Goal: Task Accomplishment & Management: Use online tool/utility

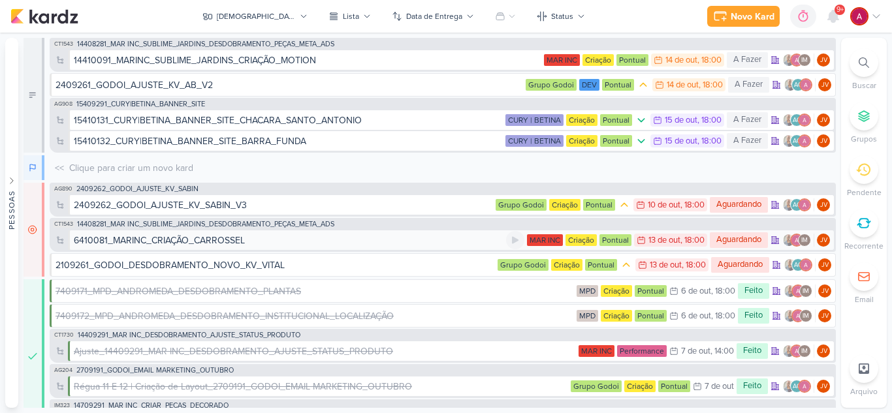
click at [193, 242] on div "6410081_MARINC_CRIAÇÃO_CARROSSEL" at bounding box center [159, 241] width 171 height 14
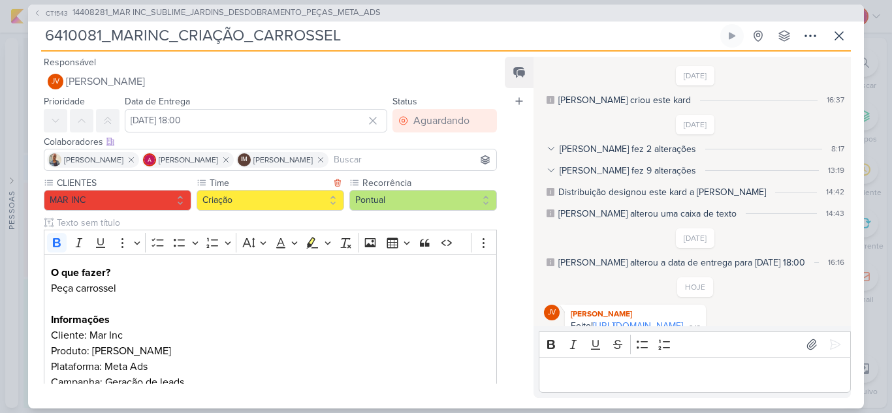
scroll to position [129, 0]
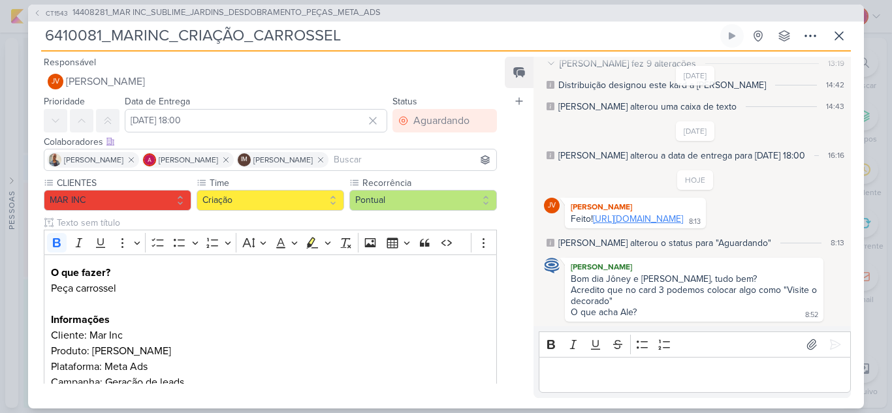
click at [664, 223] on link "[URL][DOMAIN_NAME]" at bounding box center [638, 219] width 90 height 11
click at [597, 370] on p "Editor editing area: main" at bounding box center [694, 375] width 298 height 16
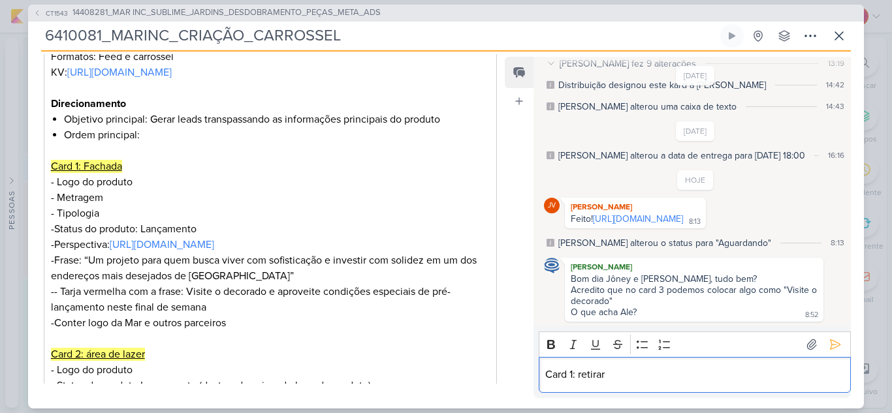
scroll to position [326, 0]
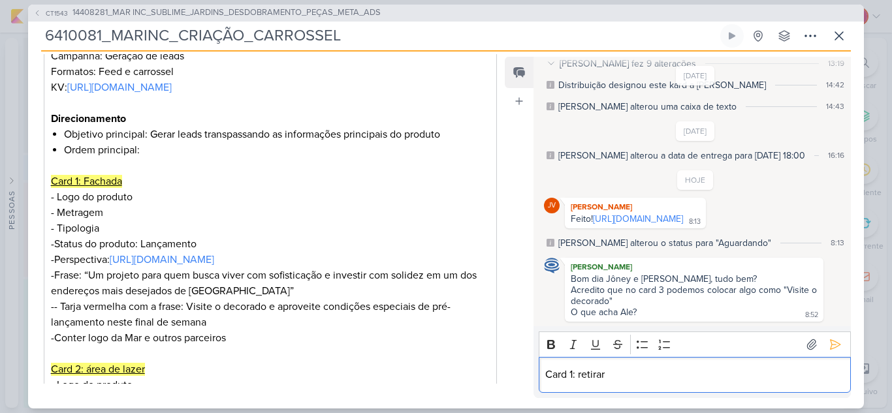
drag, startPoint x: 578, startPoint y: 371, endPoint x: 615, endPoint y: 376, distance: 37.6
click at [615, 376] on p "Card 1: retirar" at bounding box center [694, 375] width 298 height 16
drag, startPoint x: 579, startPoint y: 375, endPoint x: 534, endPoint y: 372, distance: 44.5
click at [534, 372] on div "Rich Text Editor Bold Italic Underline Strikethrough Bulleted List Numbered Lis…" at bounding box center [691, 361] width 317 height 71
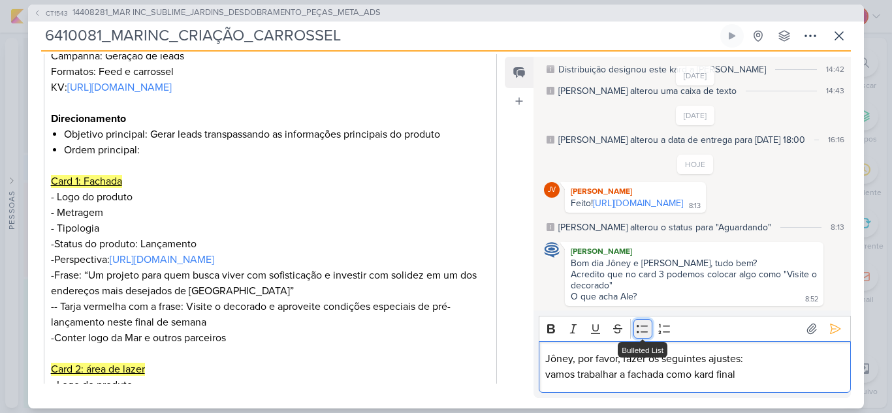
click at [637, 336] on button "Bulleted List" at bounding box center [643, 329] width 20 height 20
click at [764, 371] on li "vamos trabalhar a fachada como kard final" at bounding box center [700, 375] width 285 height 16
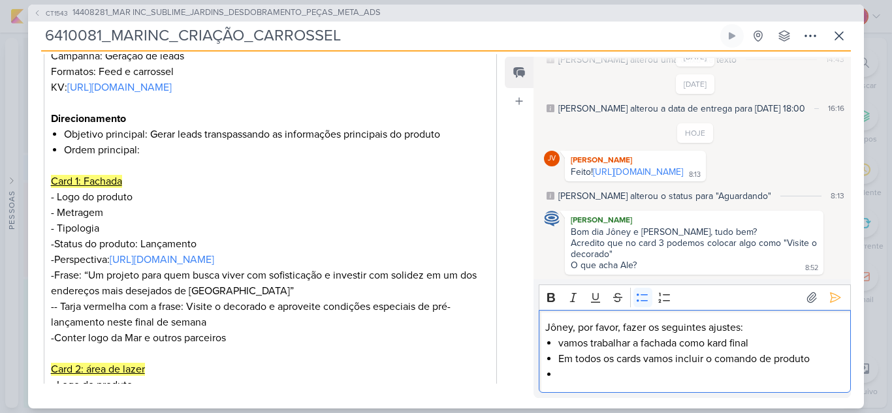
scroll to position [176, 0]
click at [716, 378] on li "frase com a foto do decorado:" at bounding box center [700, 375] width 285 height 16
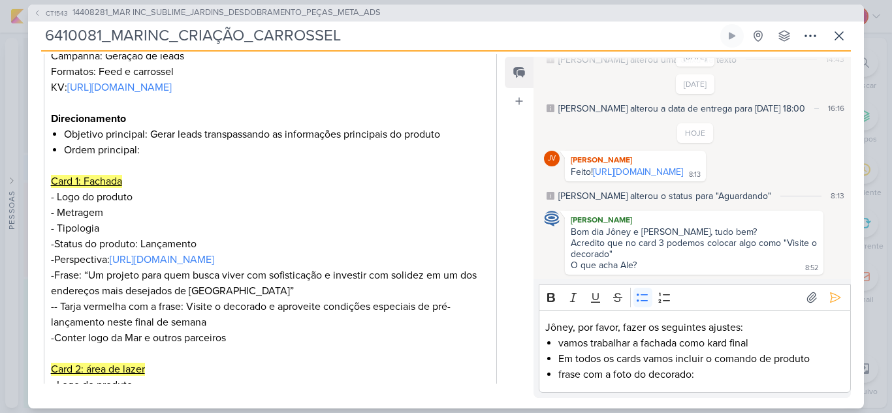
click at [712, 369] on li "frase com a foto do decorado:" at bounding box center [700, 375] width 285 height 16
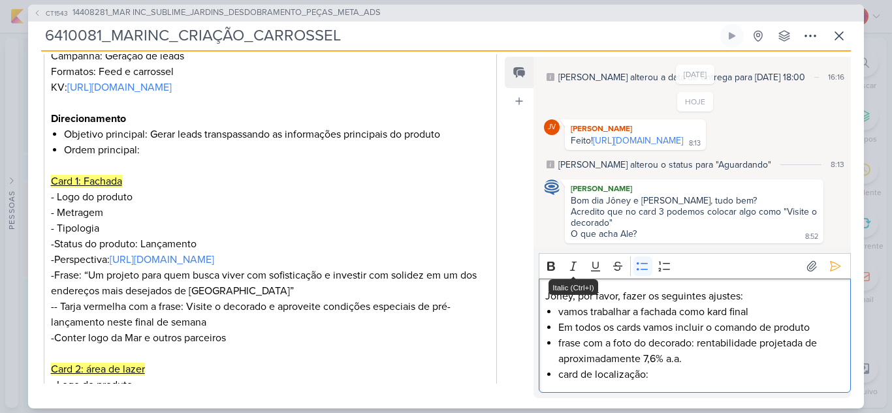
scroll to position [223, 0]
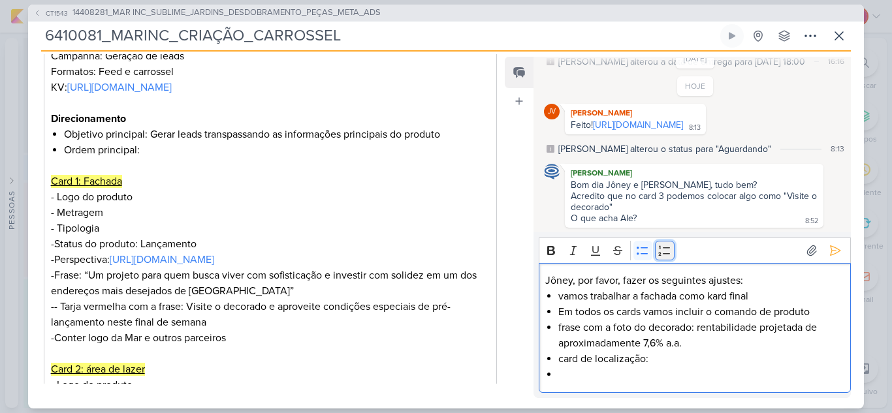
click at [663, 255] on icon "Editor toolbar" at bounding box center [664, 250] width 13 height 13
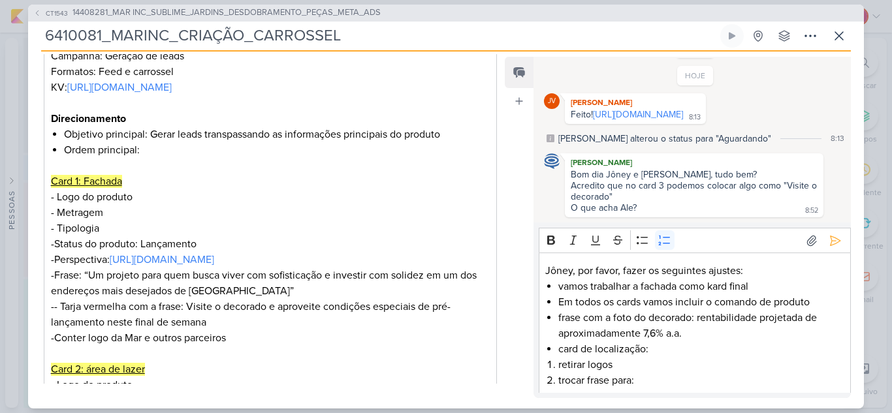
click at [648, 381] on li "trocar frase para:" at bounding box center [700, 381] width 285 height 16
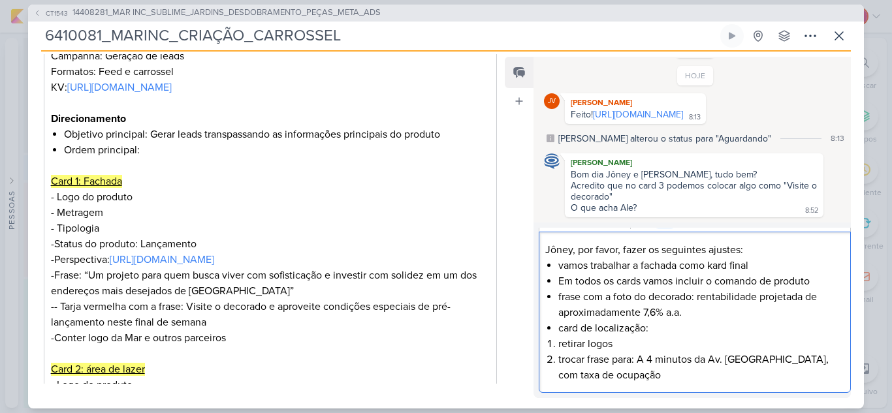
click at [765, 362] on li "trocar frase para: A 4 minutos da Av. [GEOGRAPHIC_DATA], com taxa de ocupação" at bounding box center [700, 367] width 285 height 31
click at [756, 373] on li "trocar frase para: A 4 minutos da Av. [GEOGRAPHIC_DATA], região com taxa de ocu…" at bounding box center [700, 367] width 285 height 31
click at [691, 374] on li "trocar frase para: A 4 minutos da Av. [GEOGRAPHIC_DATA], região com taxa de ocu…" at bounding box center [700, 367] width 285 height 31
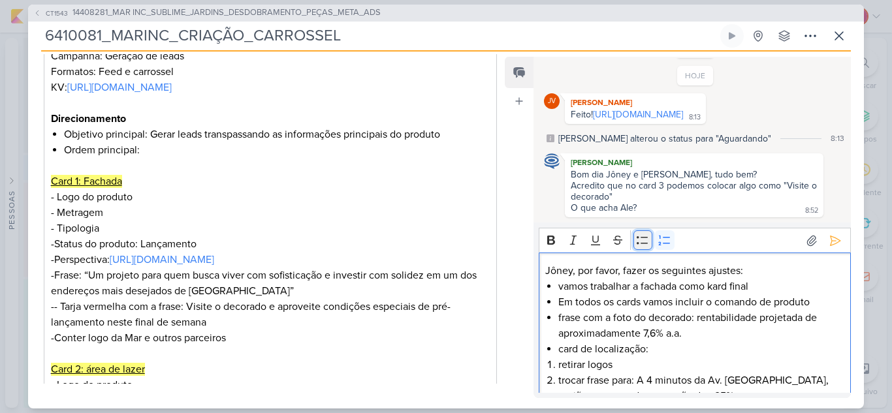
click at [644, 244] on icon "Editor toolbar" at bounding box center [642, 240] width 11 height 8
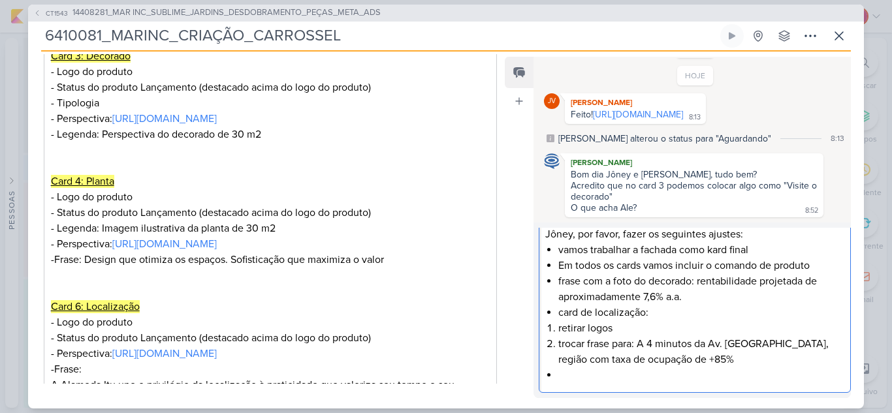
scroll to position [784, 0]
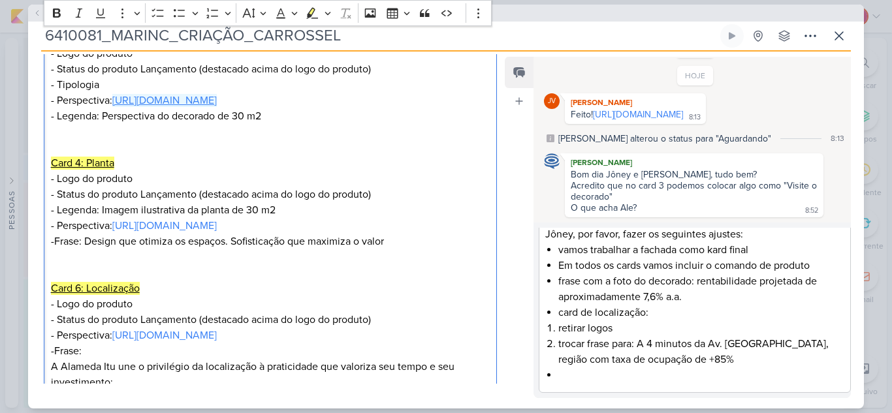
click at [217, 107] on link "[URL][DOMAIN_NAME]" at bounding box center [164, 100] width 104 height 13
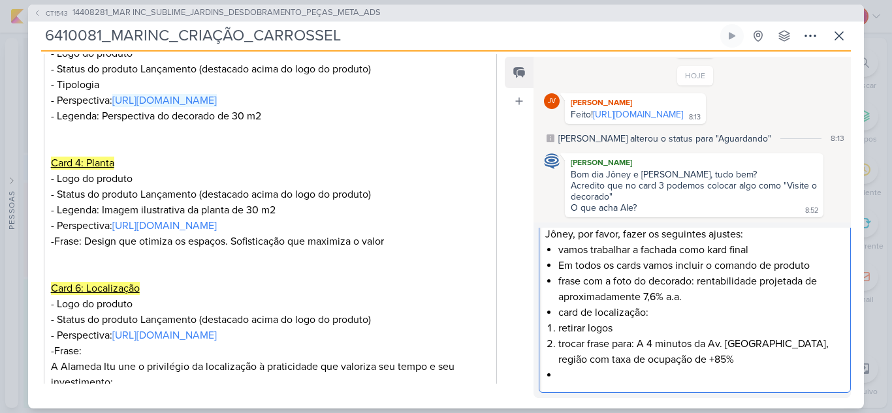
click at [588, 375] on li "Editor editing area: main" at bounding box center [700, 376] width 285 height 16
drag, startPoint x: 559, startPoint y: 283, endPoint x: 630, endPoint y: 279, distance: 71.3
click at [630, 279] on li "frase com a foto do decorado: rentabilidade projetada de aproximadamente 7,6% a…" at bounding box center [700, 289] width 285 height 31
click at [647, 281] on li "card do decorado: rentabilidade projetada de aproximadamente 7,6% a.a." at bounding box center [700, 289] width 285 height 31
click at [644, 277] on li "card do decorado: rentabilidade projetada de aproximadamente 7,6% a.a." at bounding box center [700, 289] width 285 height 31
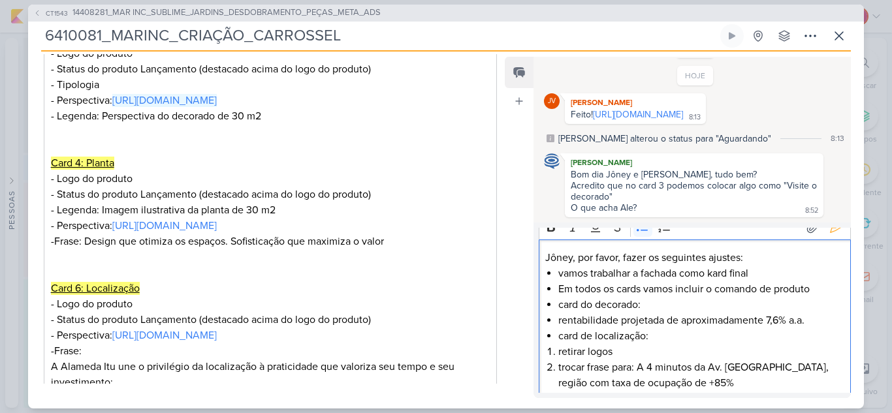
scroll to position [0, 0]
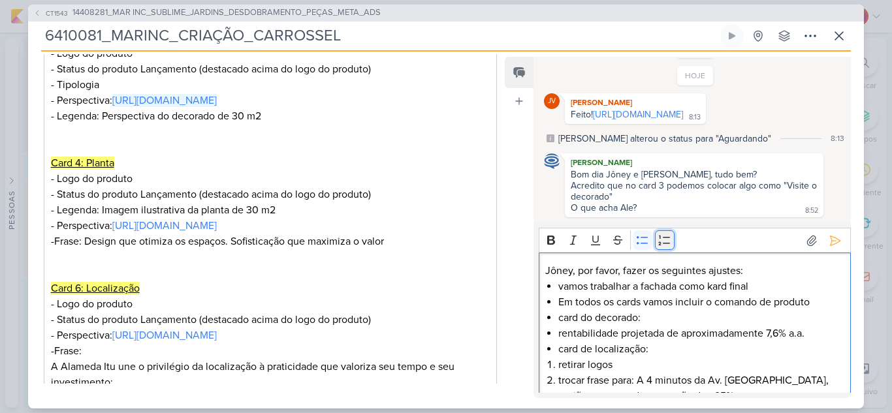
click at [663, 241] on icon "Editor toolbar" at bounding box center [664, 240] width 13 height 13
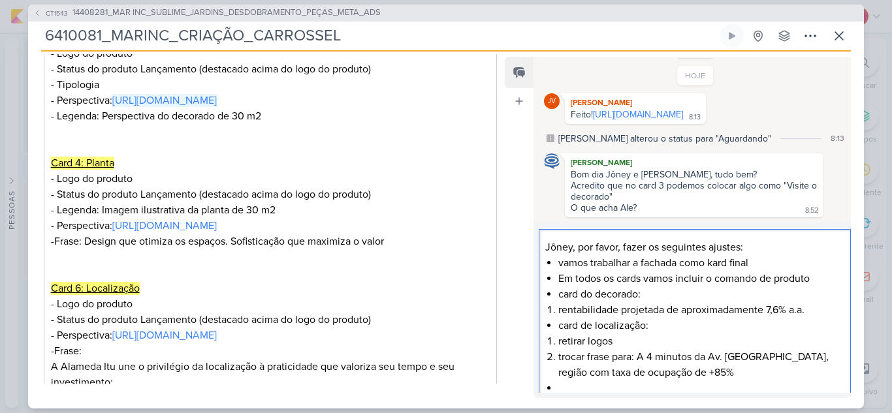
scroll to position [37, 0]
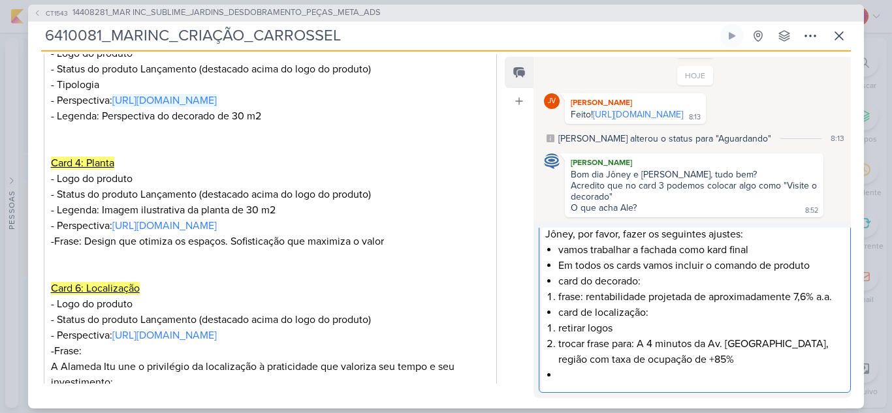
click at [834, 298] on li "frase: rentabilidade projetada de aproximadamente 7,6% a.a." at bounding box center [700, 297] width 285 height 16
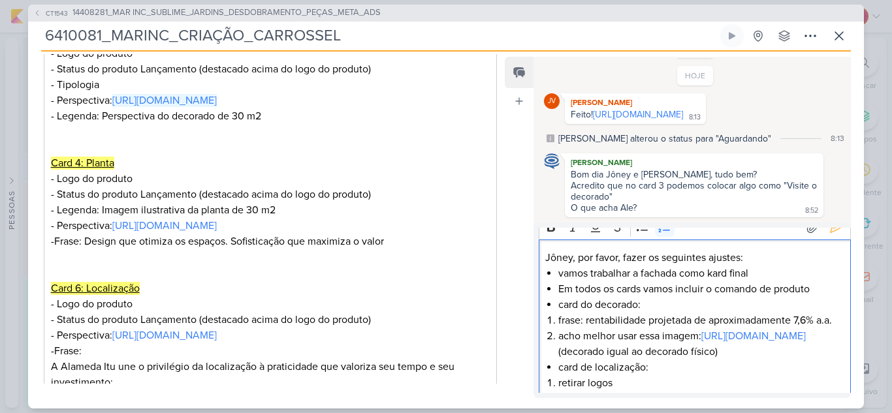
scroll to position [0, 0]
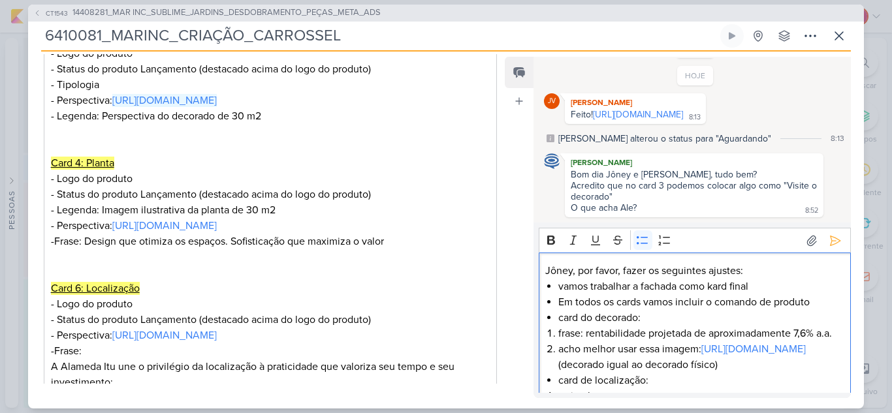
click at [820, 302] on li "Em todos os cards vamos incluir o comando de produto" at bounding box center [700, 302] width 285 height 16
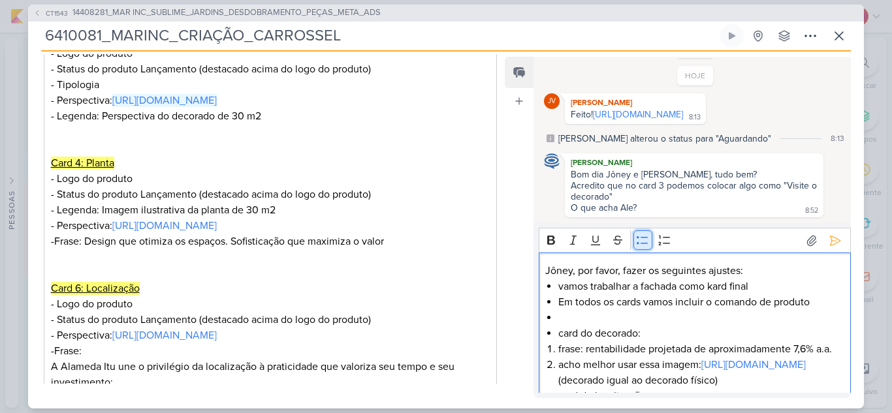
click at [637, 239] on icon "Editor toolbar" at bounding box center [642, 240] width 13 height 13
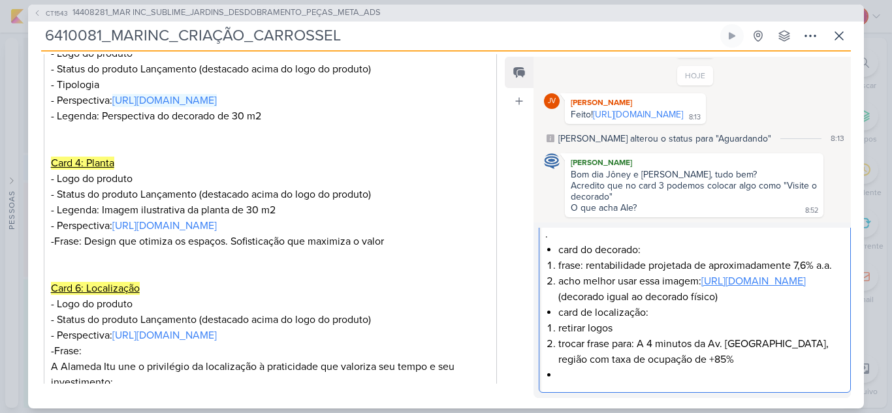
scroll to position [115, 0]
click at [635, 298] on li "acho melhor usar essa imagem: [URL][DOMAIN_NAME] (decorado igual ao decorado fí…" at bounding box center [700, 289] width 285 height 31
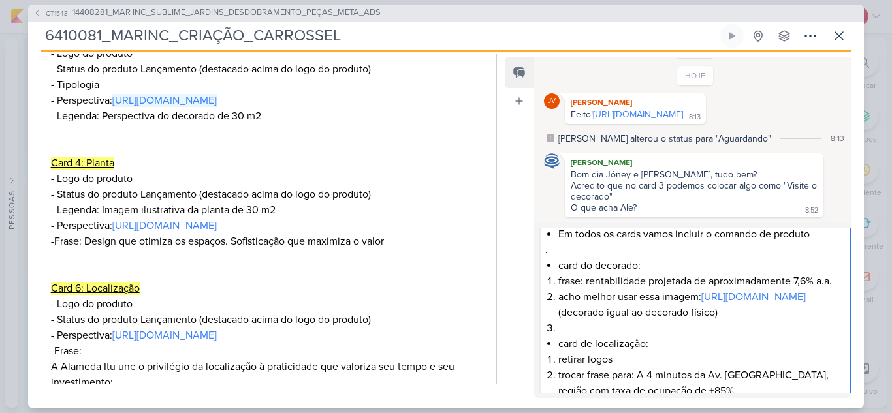
scroll to position [12, 0]
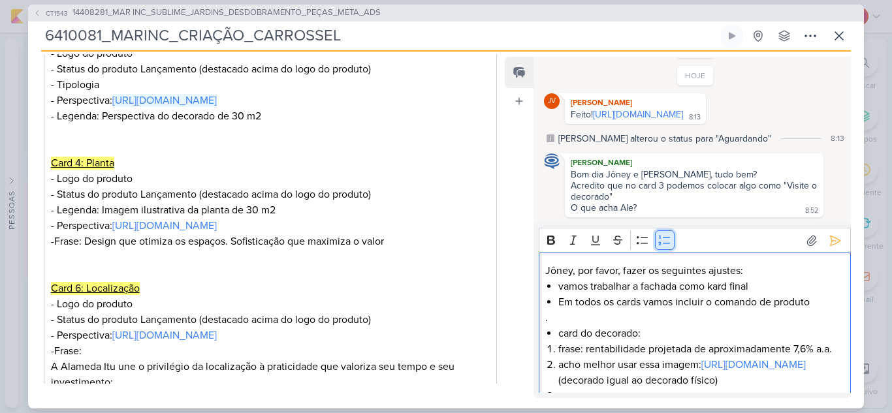
click at [664, 236] on icon "Editor toolbar" at bounding box center [664, 240] width 13 height 13
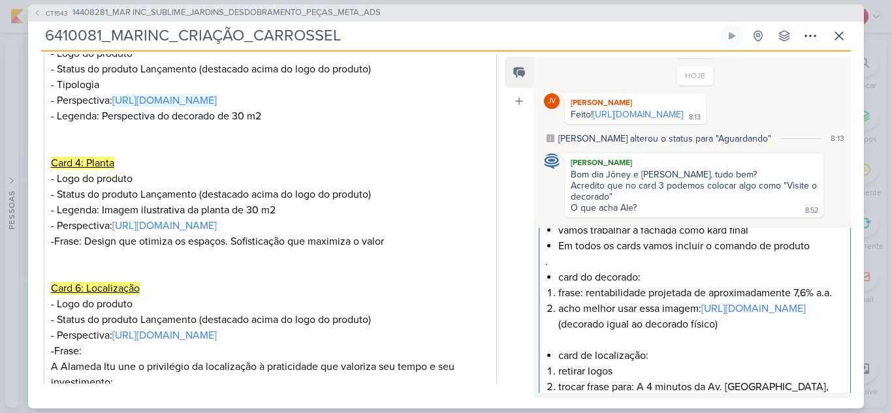
scroll to position [131, 0]
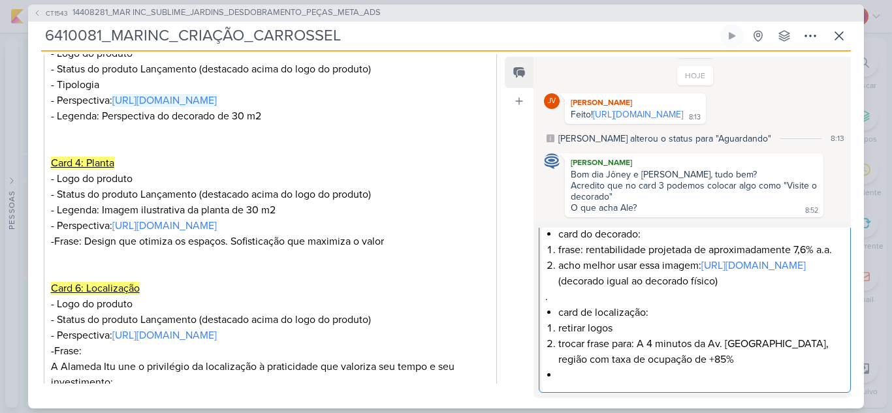
click at [558, 377] on li "Editor editing area: main" at bounding box center [700, 376] width 285 height 16
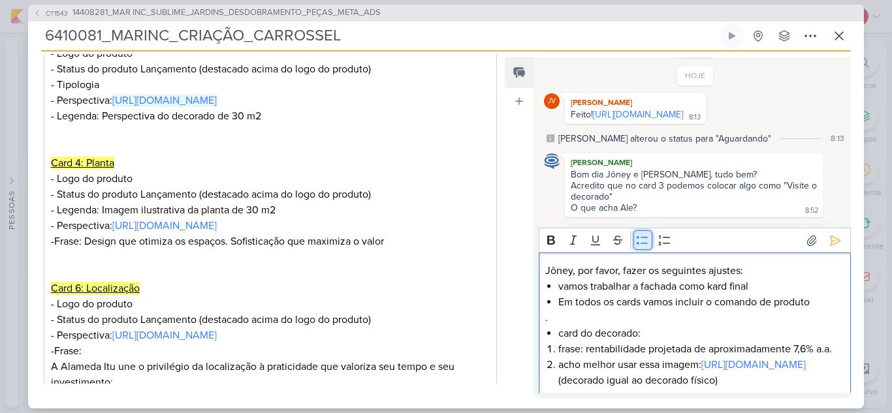
click at [639, 240] on icon "Editor toolbar" at bounding box center [642, 240] width 13 height 13
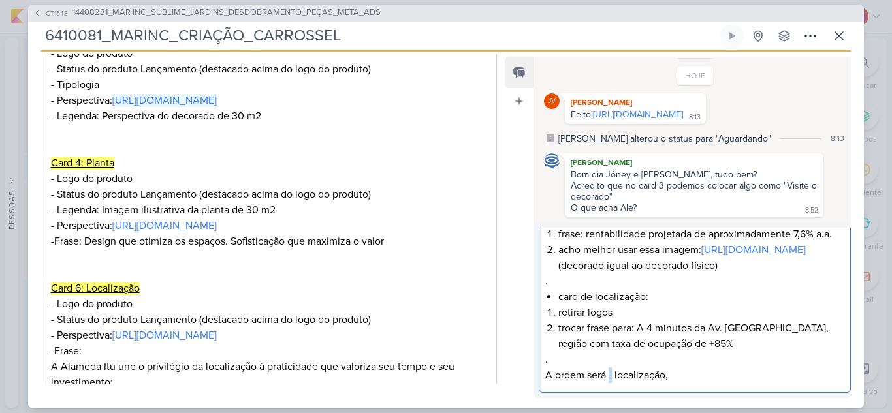
scroll to position [146, 0]
click at [607, 388] on div "Jôney, por favor, fazer os seguintes ajustes: vamos trabalhar a fachada como ka…" at bounding box center [695, 265] width 312 height 255
click at [691, 379] on p "A ordem será: localização," at bounding box center [694, 376] width 298 height 16
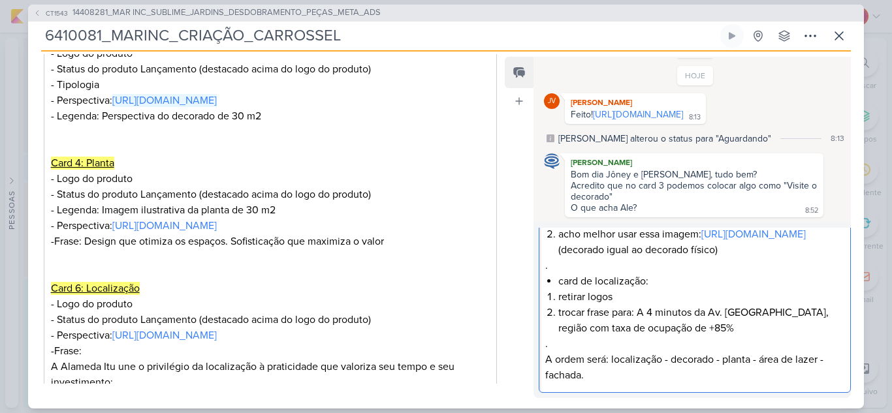
scroll to position [162, 0]
drag, startPoint x: 611, startPoint y: 360, endPoint x: 673, endPoint y: 359, distance: 62.0
click at [673, 359] on p "A ordem será: localização - decorado - planta - área de lazer - fachada." at bounding box center [694, 367] width 298 height 31
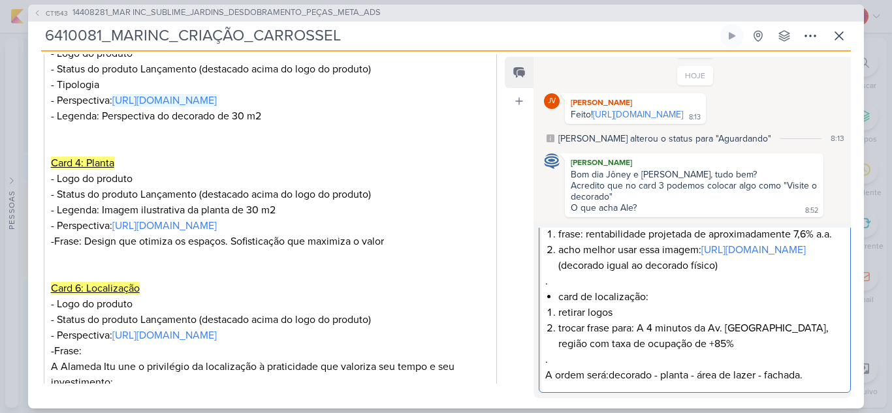
click at [700, 375] on p "A ordem será:decorado - planta - área de lazer - fachada." at bounding box center [694, 376] width 298 height 16
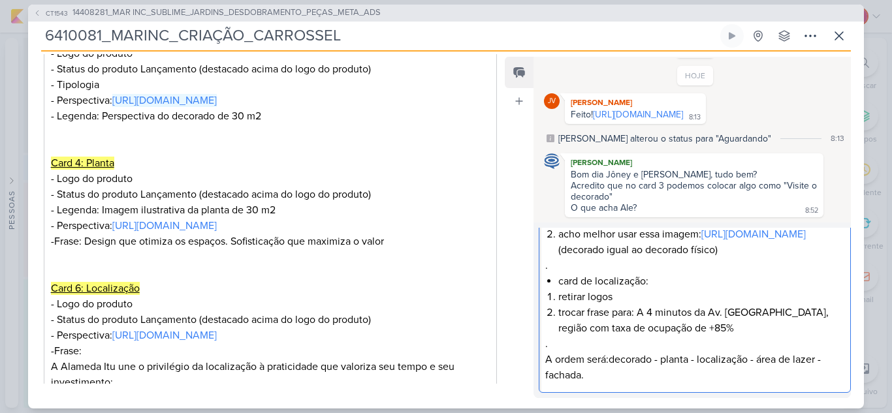
click at [609, 361] on p "A ordem será:decorado - planta - localização - área de lazer - fachada." at bounding box center [694, 367] width 298 height 31
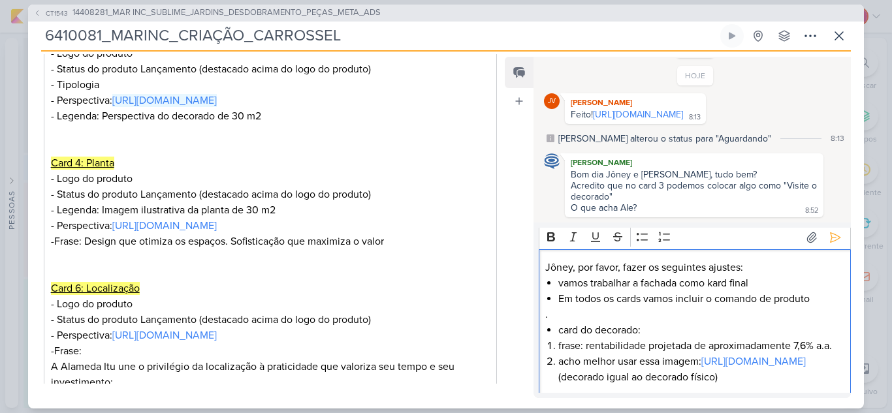
scroll to position [0, 0]
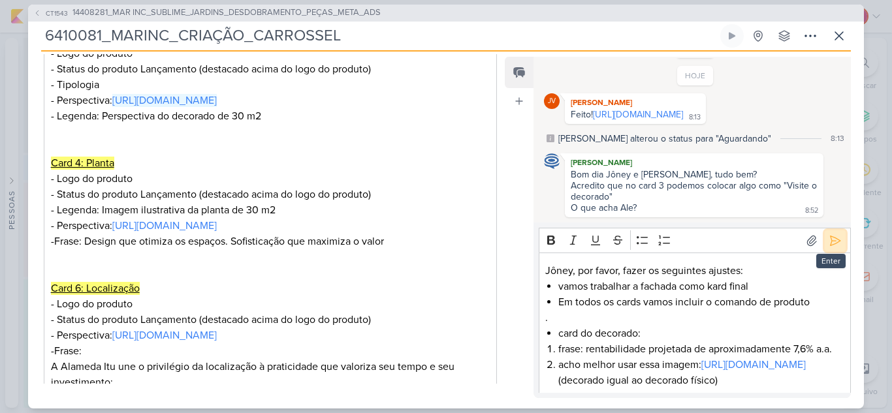
click at [829, 244] on icon at bounding box center [835, 240] width 13 height 13
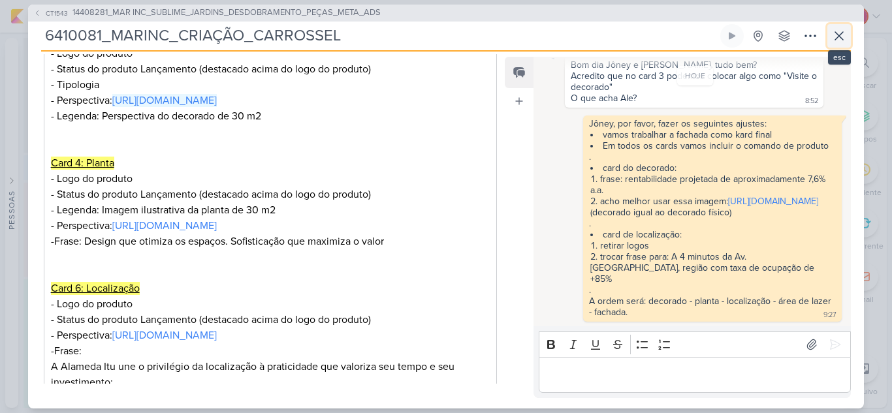
click at [834, 39] on icon at bounding box center [839, 36] width 16 height 16
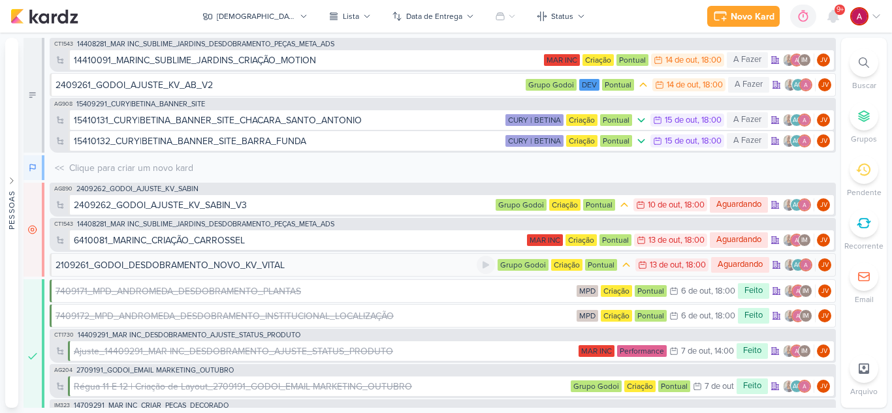
click at [179, 268] on div "2109261_GODOI_DESDOBRAMENTO_NOVO_KV_VITAL" at bounding box center [170, 266] width 229 height 14
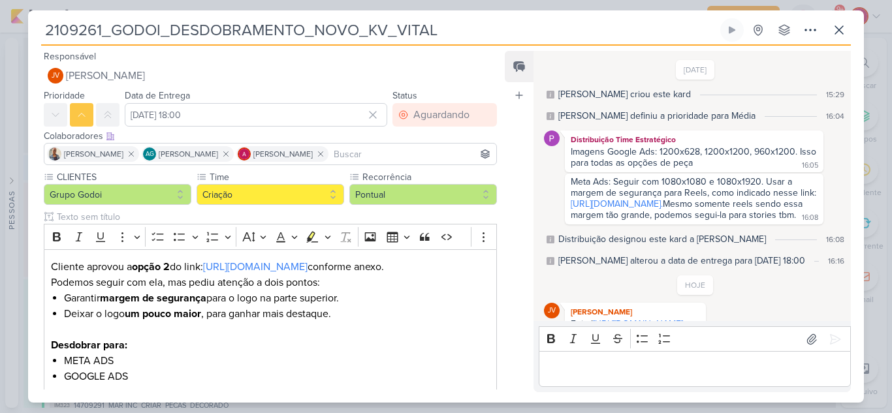
scroll to position [95, 0]
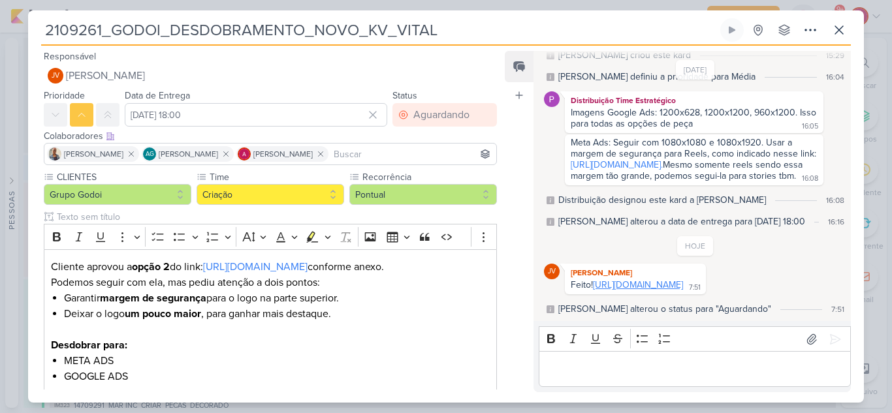
click at [624, 279] on link "[URL][DOMAIN_NAME]" at bounding box center [638, 284] width 90 height 11
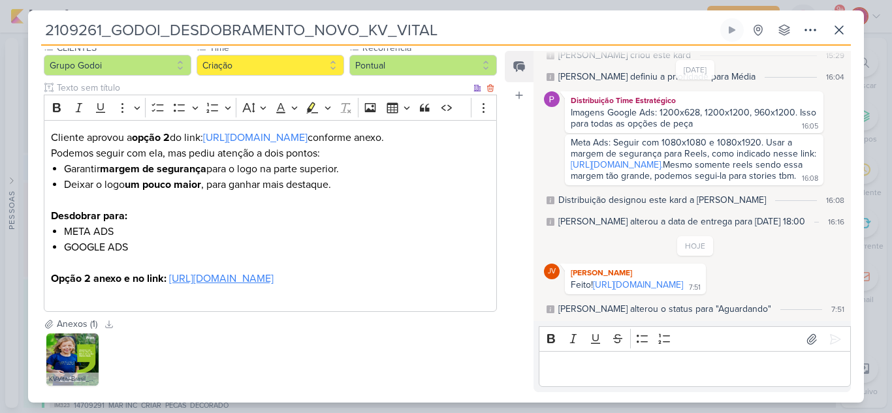
scroll to position [0, 0]
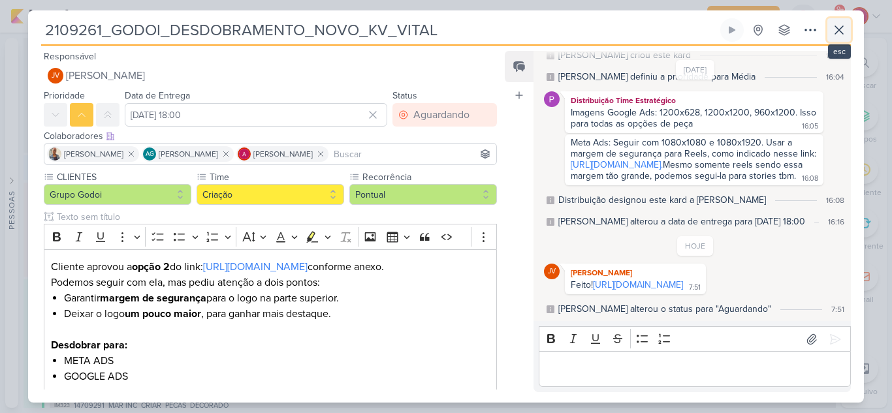
click at [839, 36] on icon at bounding box center [839, 30] width 16 height 16
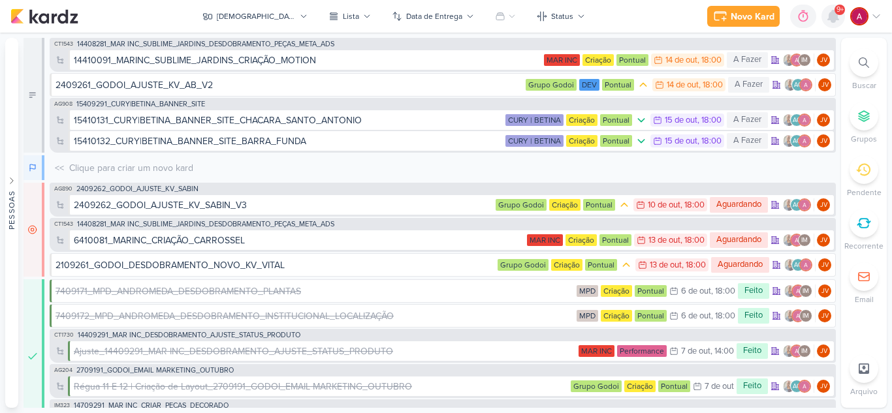
click at [823, 17] on div at bounding box center [833, 17] width 24 height 24
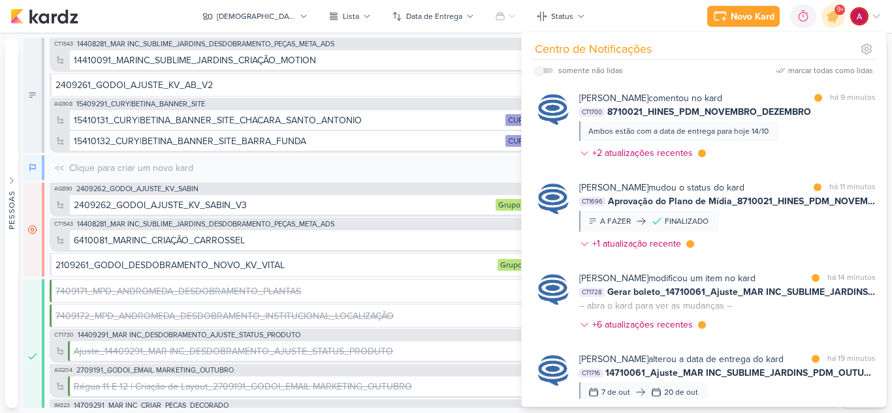
click at [822, 63] on div "somente não lidas marcar todas como lidas" at bounding box center [704, 70] width 338 height 21
click at [816, 75] on div "marcar todas como lidas" at bounding box center [830, 71] width 85 height 12
click at [212, 16] on icon at bounding box center [207, 17] width 8 height 6
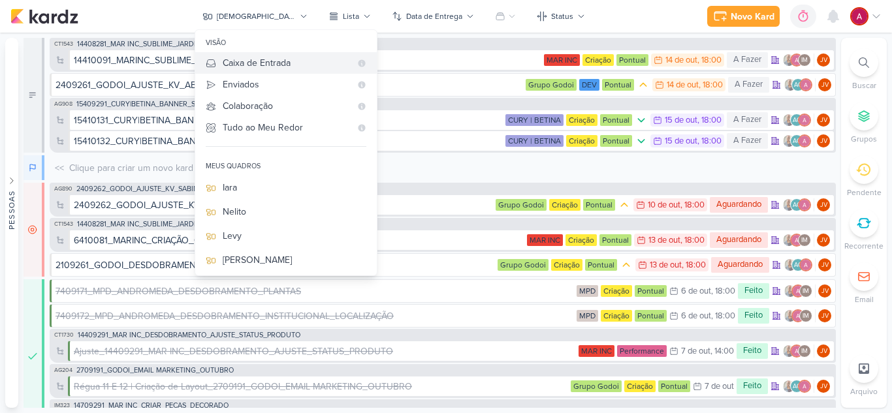
click at [323, 63] on div "Caixa de Entrada" at bounding box center [287, 63] width 128 height 14
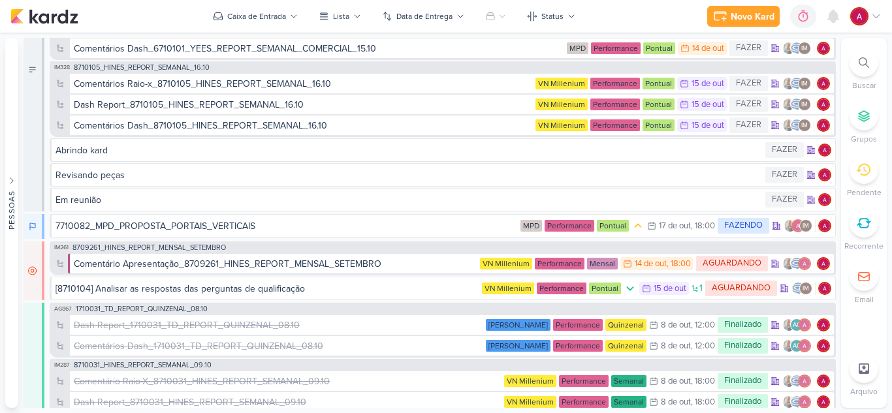
scroll to position [131, 0]
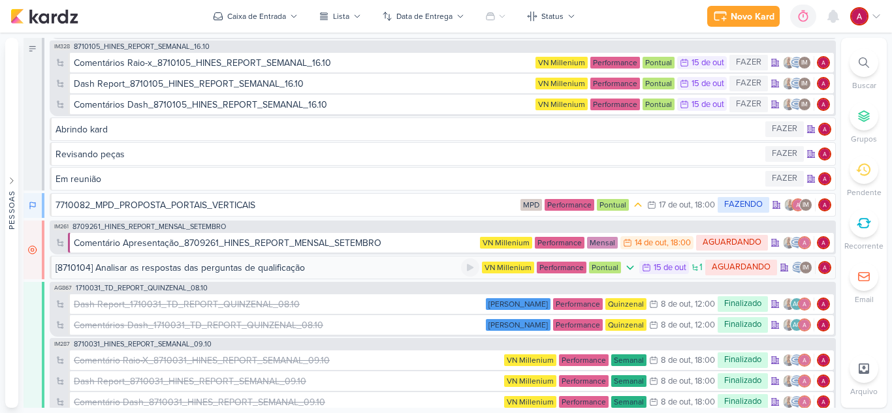
click at [295, 266] on div "[8710104] Analisar as respostas das perguntas de qualificação" at bounding box center [180, 268] width 249 height 14
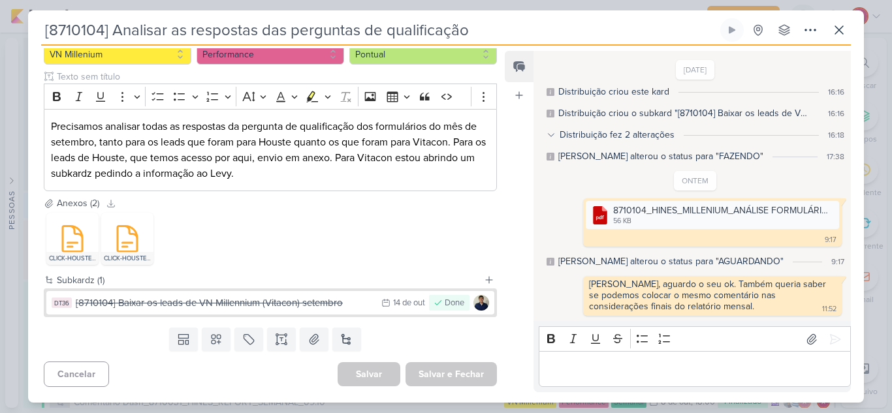
scroll to position [0, 0]
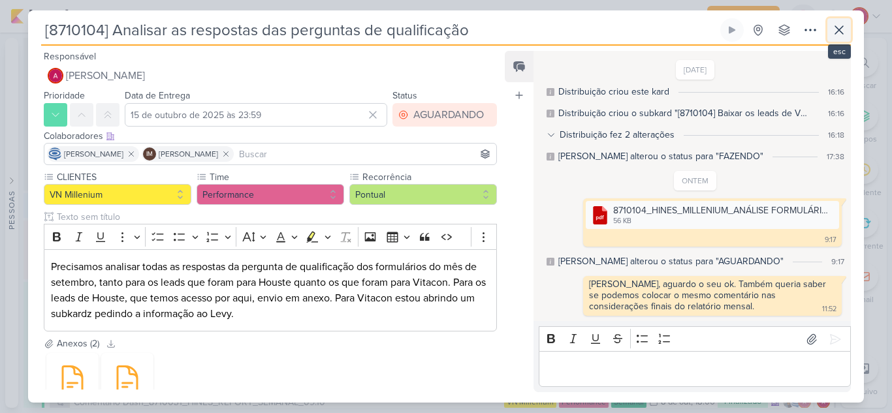
click at [835, 28] on icon at bounding box center [839, 30] width 16 height 16
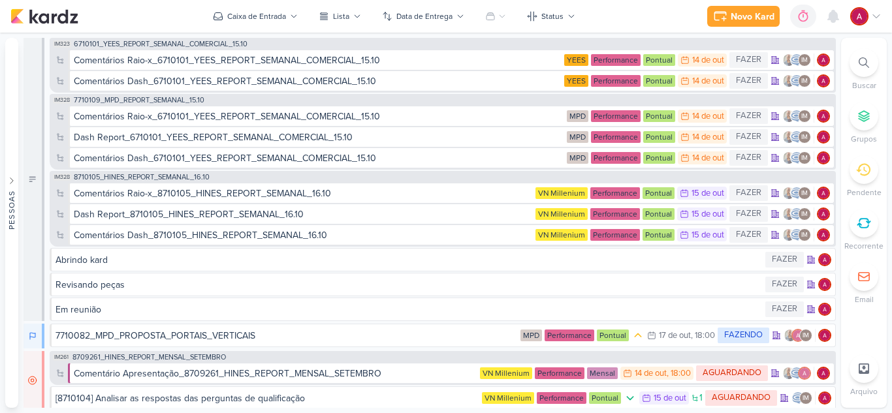
click at [188, 43] on span "6710101_YEES_REPORT_SEMANAL_COMERCIAL_15.10" at bounding box center [161, 43] width 174 height 7
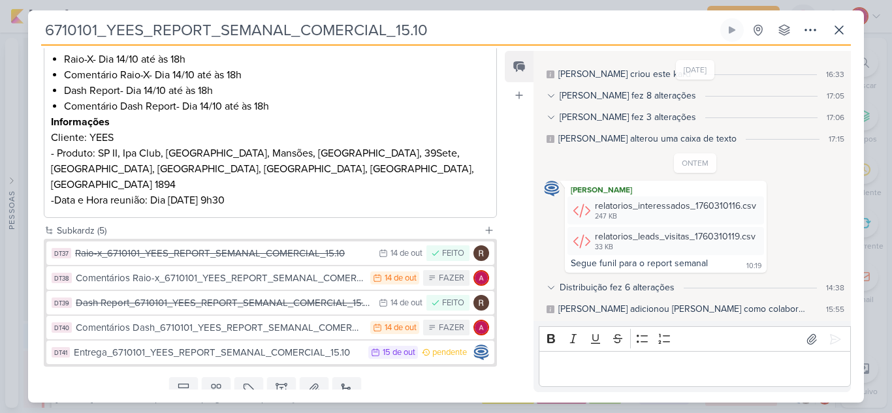
scroll to position [261, 0]
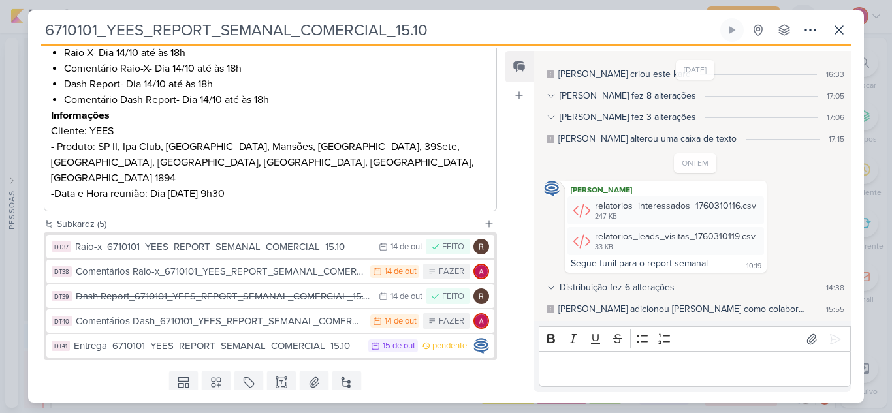
click at [577, 368] on p "Editor editing area: main" at bounding box center [694, 370] width 298 height 16
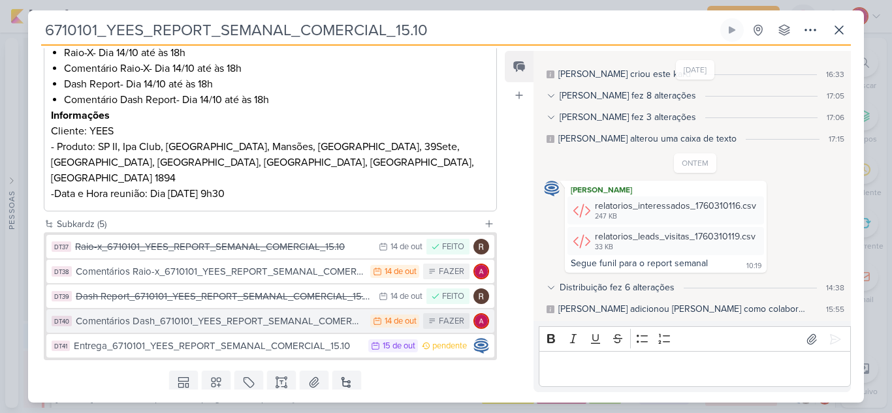
click at [197, 314] on div "Comentários Dash_6710101_YEES_REPORT_SEMANAL_COMERCIAL_15.10" at bounding box center [220, 321] width 288 height 15
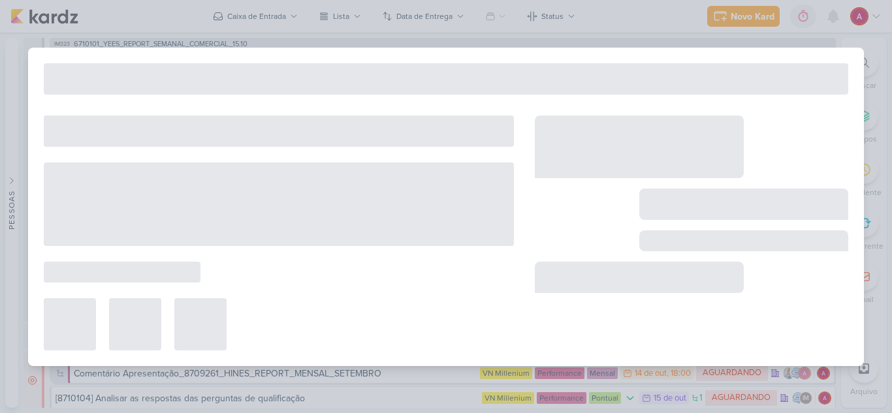
type input "Comentários Dash_6710101_YEES_REPORT_SEMANAL_COMERCIAL_15.10"
type input "[DATE] 23:59"
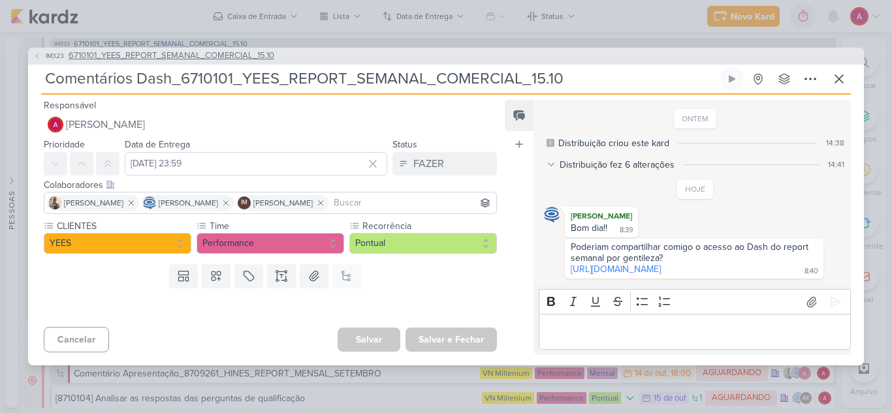
click at [42, 51] on button "IM323 6710101_YEES_REPORT_SEMANAL_COMERCIAL_15.10" at bounding box center [153, 56] width 241 height 13
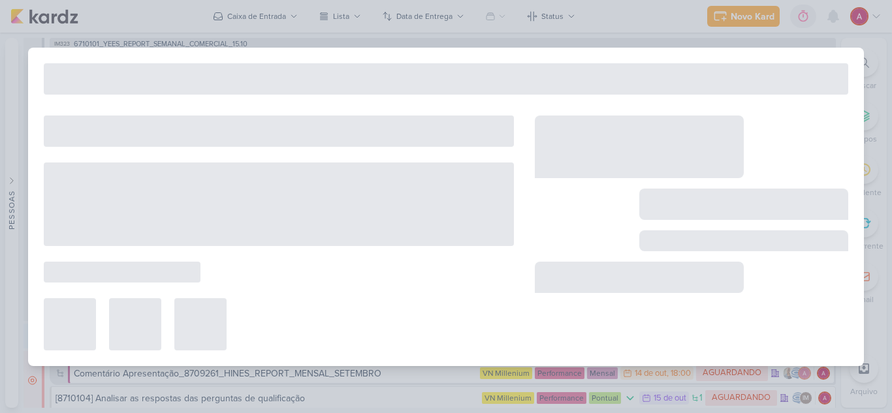
type input "6710101_YEES_REPORT_SEMANAL_COMERCIAL_15.10"
type input "[DATE] 18:00"
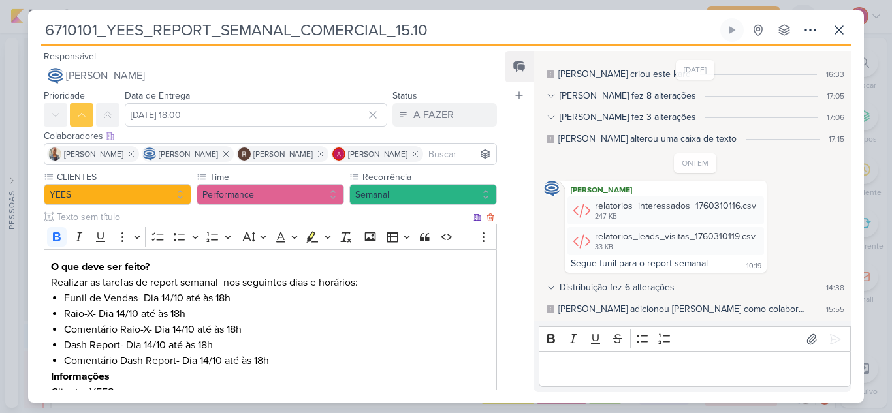
scroll to position [289, 0]
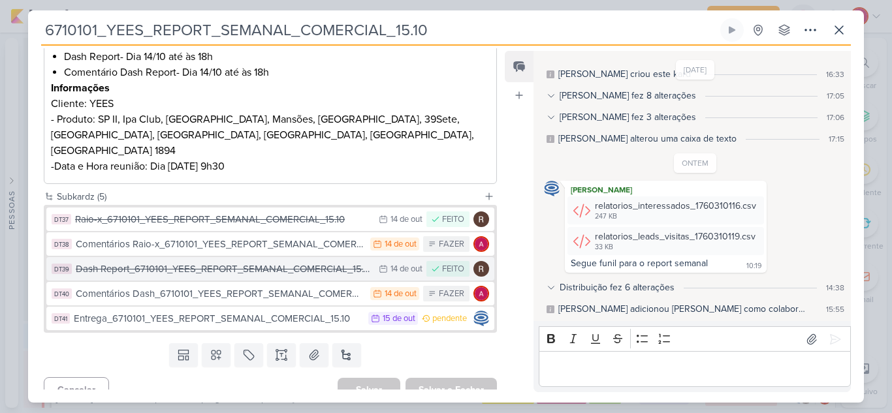
click at [300, 262] on div "Dash Report_6710101_YEES_REPORT_SEMANAL_COMERCIAL_15.10" at bounding box center [224, 269] width 296 height 15
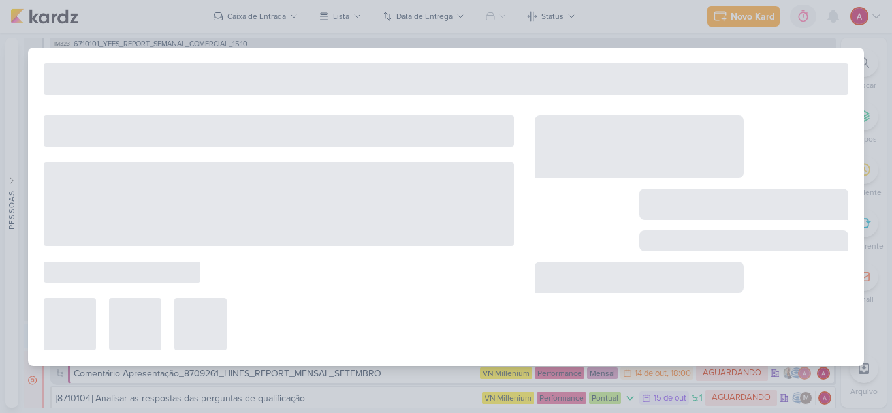
type input "Dash Report_6710101_YEES_REPORT_SEMANAL_COMERCIAL_15.10"
type input "[DATE] 23:59"
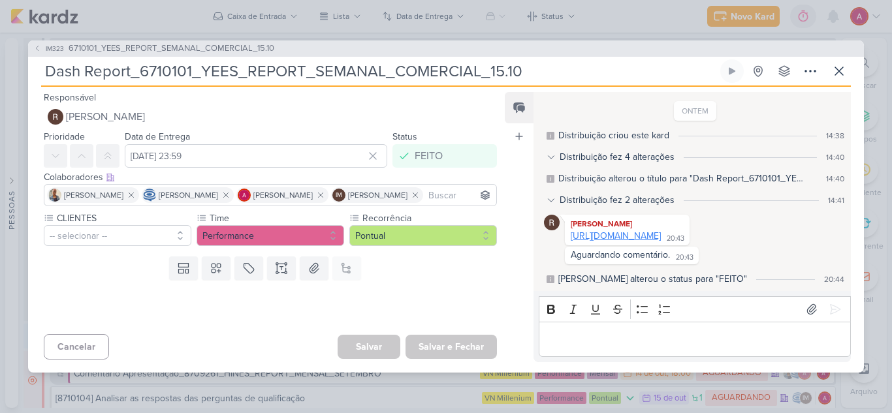
click at [634, 231] on link "[URL][DOMAIN_NAME]" at bounding box center [616, 235] width 90 height 11
click at [44, 44] on span "IM323" at bounding box center [55, 49] width 22 height 10
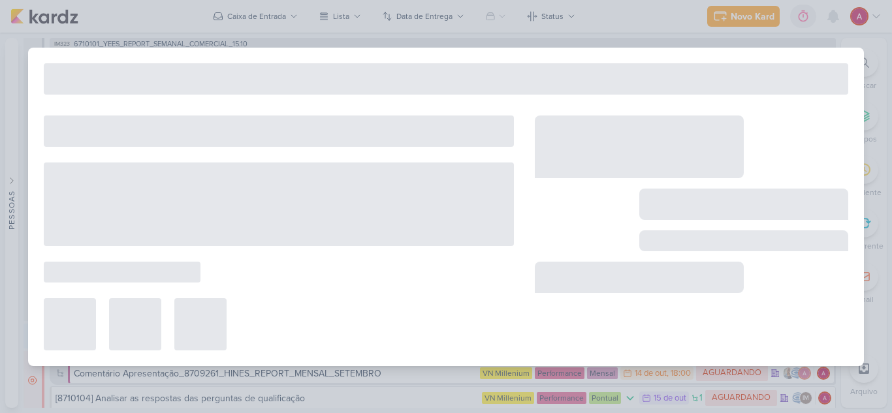
type input "6710101_YEES_REPORT_SEMANAL_COMERCIAL_15.10"
type input "[DATE] 18:00"
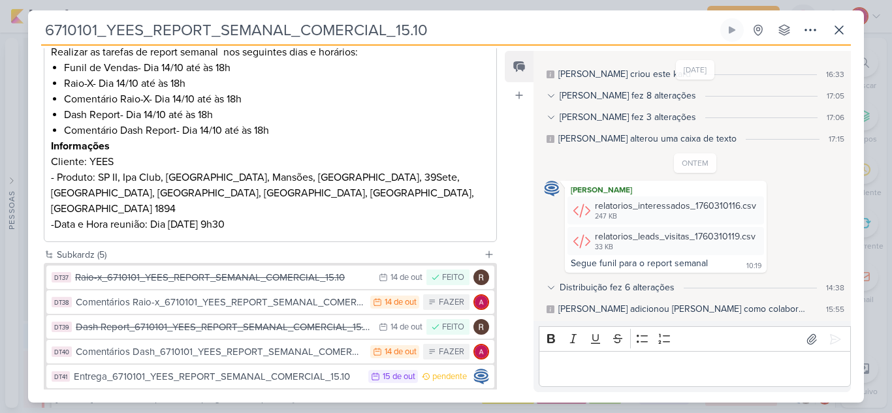
scroll to position [261, 0]
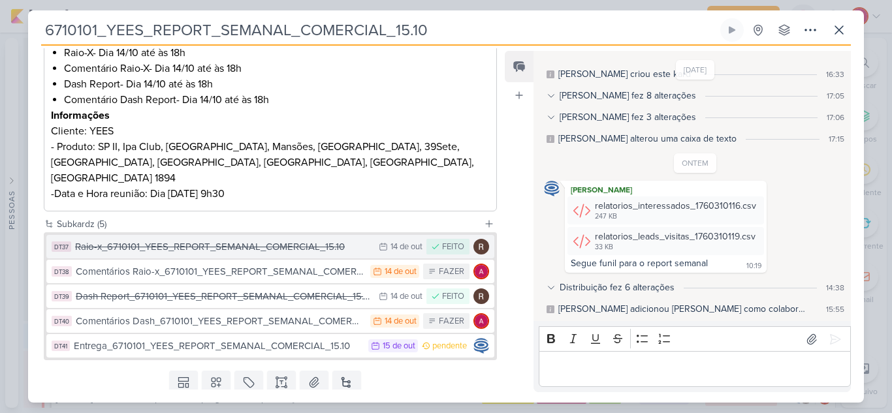
click at [257, 240] on div "Raio-x_6710101_YEES_REPORT_SEMANAL_COMERCIAL_15.10" at bounding box center [223, 247] width 297 height 15
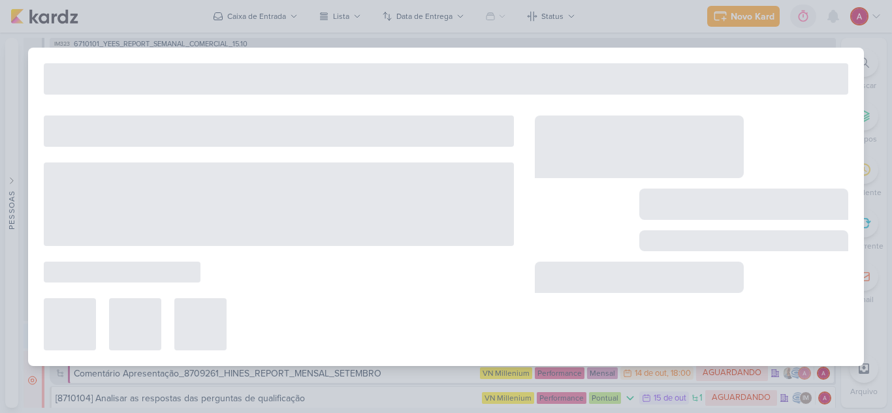
type input "Raio-x_6710101_YEES_REPORT_SEMANAL_COMERCIAL_15.10"
type input "[DATE] 23:59"
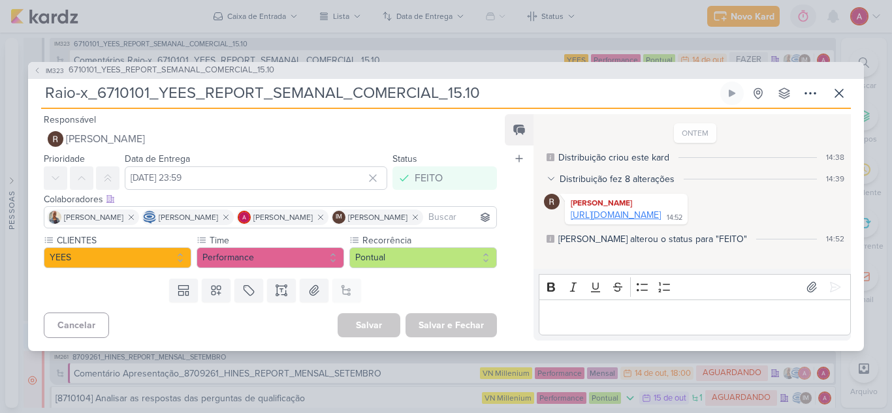
click at [603, 216] on link "[URL][DOMAIN_NAME]" at bounding box center [616, 215] width 90 height 11
